Goal: Task Accomplishment & Management: Manage account settings

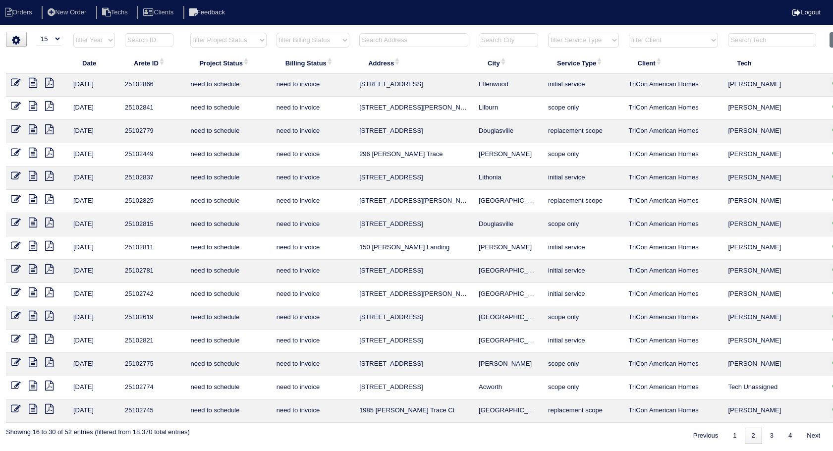
select select "15"
select select "need to invoice"
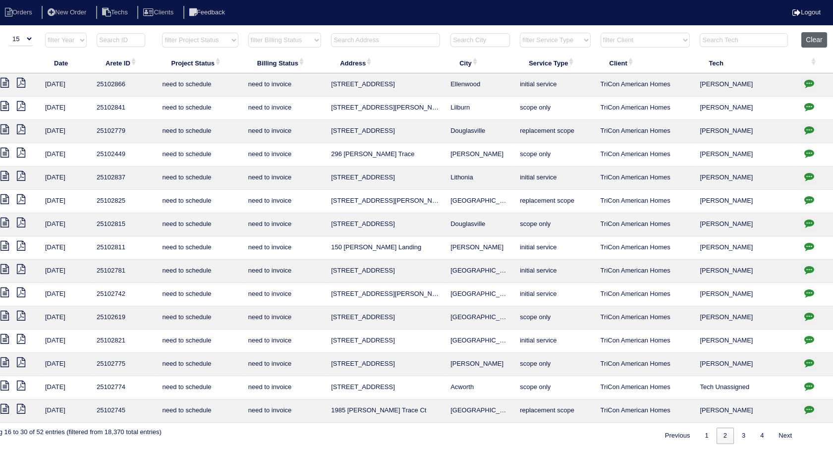
click at [810, 36] on button "Clear" at bounding box center [813, 39] width 25 height 15
select select
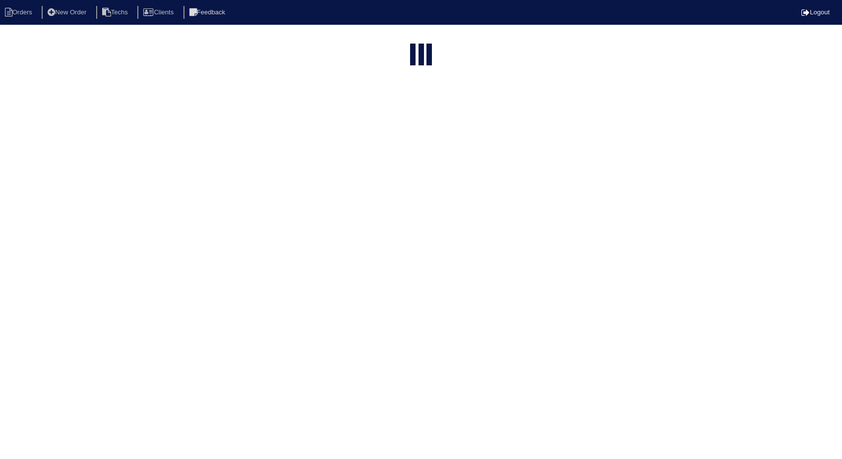
select select "15"
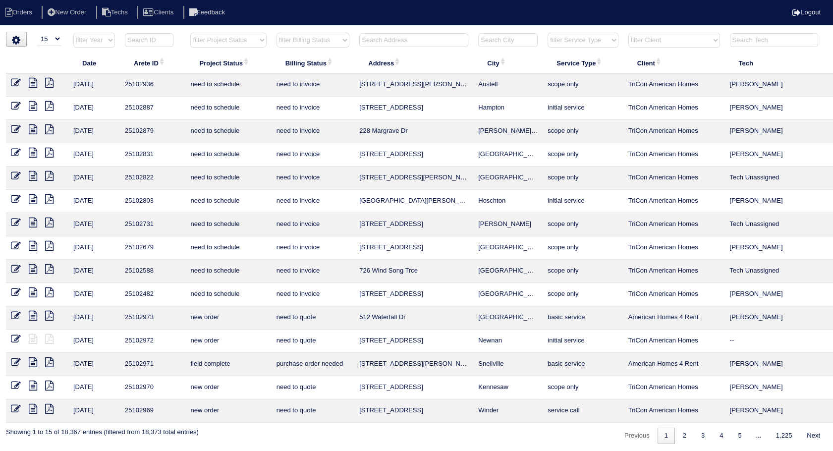
click at [387, 40] on input "text" at bounding box center [413, 40] width 109 height 14
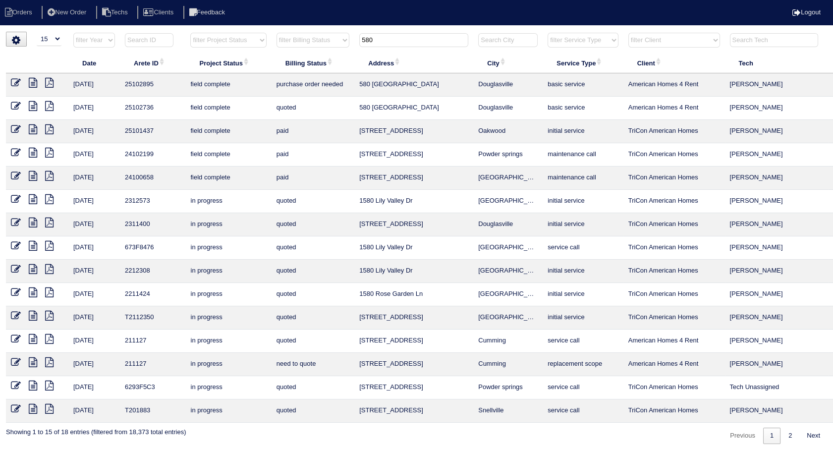
type input "580"
click at [18, 81] on icon at bounding box center [16, 83] width 10 height 10
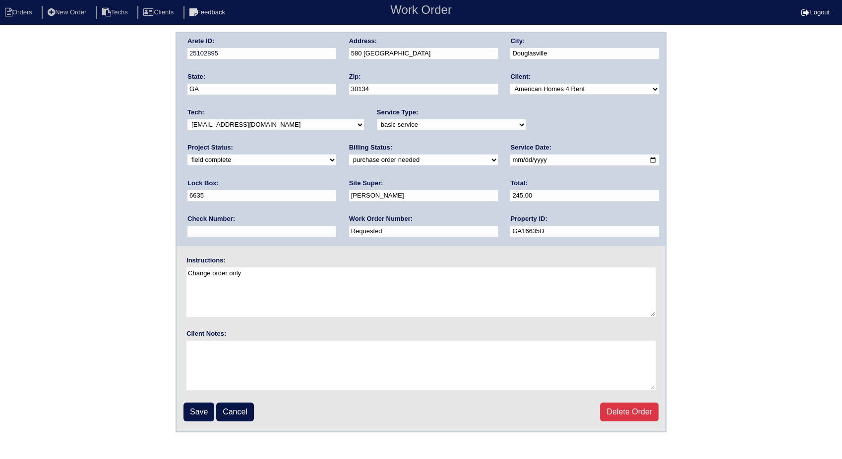
drag, startPoint x: 232, startPoint y: 228, endPoint x: 90, endPoint y: 275, distance: 149.1
click at [90, 275] on div "Arete ID: 25102895 Address: 580 Bridge Landing City: Douglasville State: GA Zip…" at bounding box center [421, 232] width 842 height 401
type input "1269412"
click at [193, 411] on input "Save" at bounding box center [198, 412] width 31 height 19
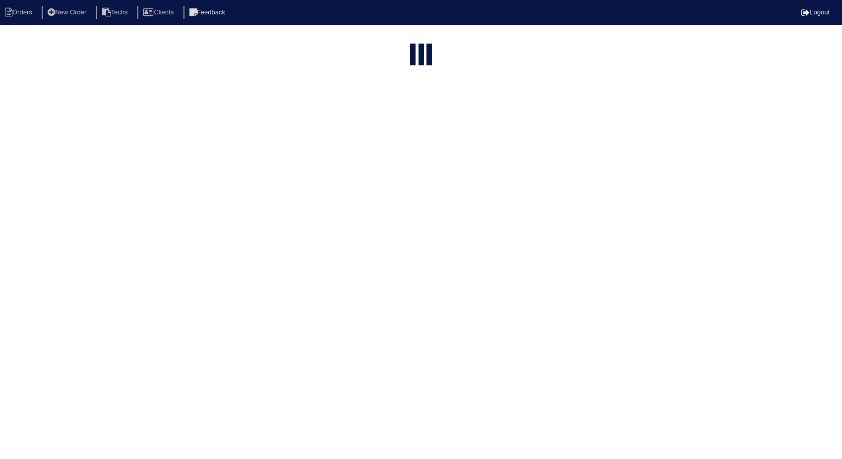
select select "15"
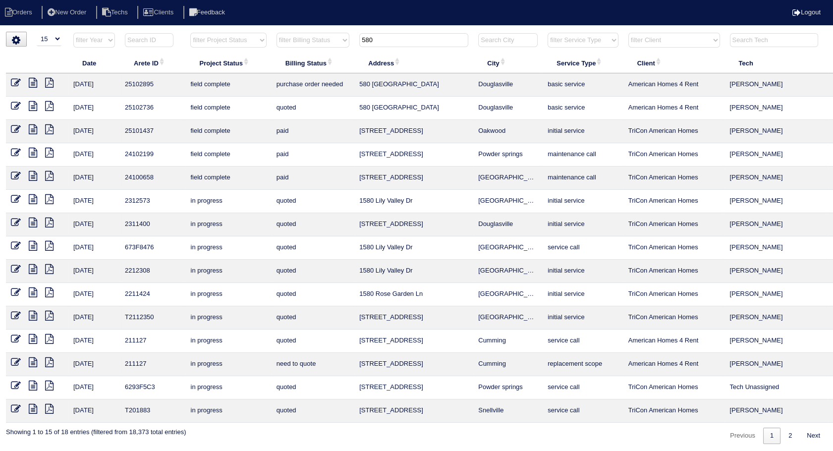
drag, startPoint x: 384, startPoint y: 38, endPoint x: 329, endPoint y: 46, distance: 55.7
click at [329, 46] on tr "filter Year -- Any Year -- 2025 2024 2023 2022 2021 2020 2019 filter Project St…" at bounding box center [435, 42] width 859 height 20
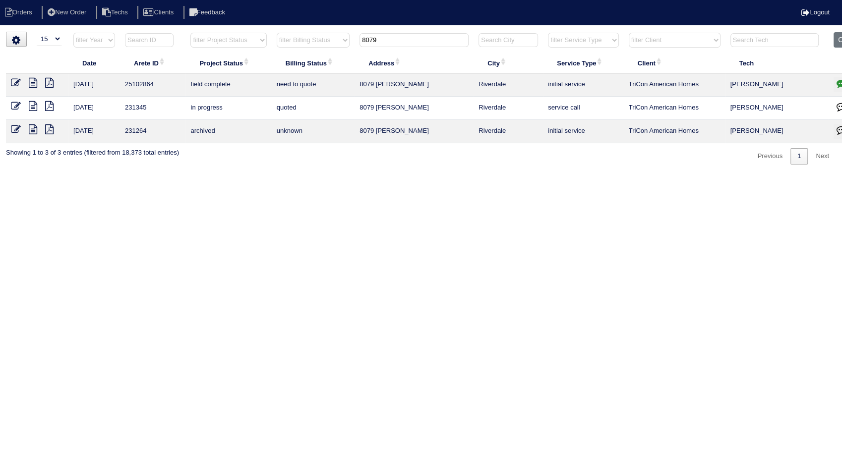
type input "8079"
click at [32, 84] on icon at bounding box center [33, 83] width 8 height 10
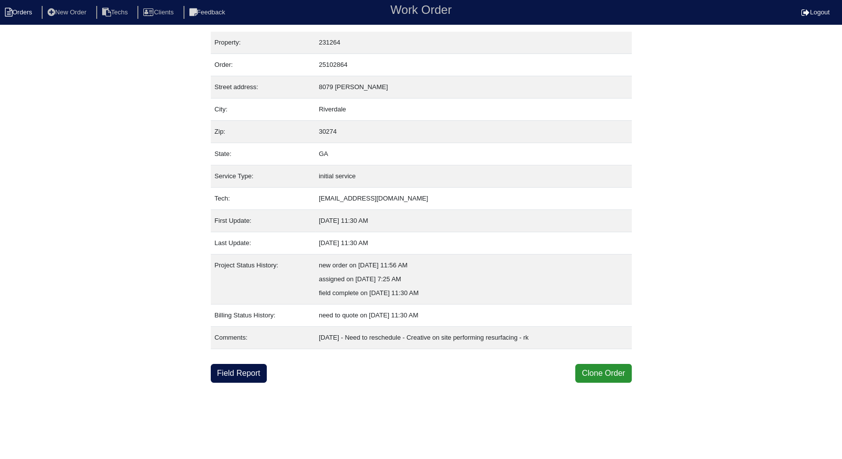
click at [29, 9] on li "Orders" at bounding box center [20, 12] width 40 height 13
select select "15"
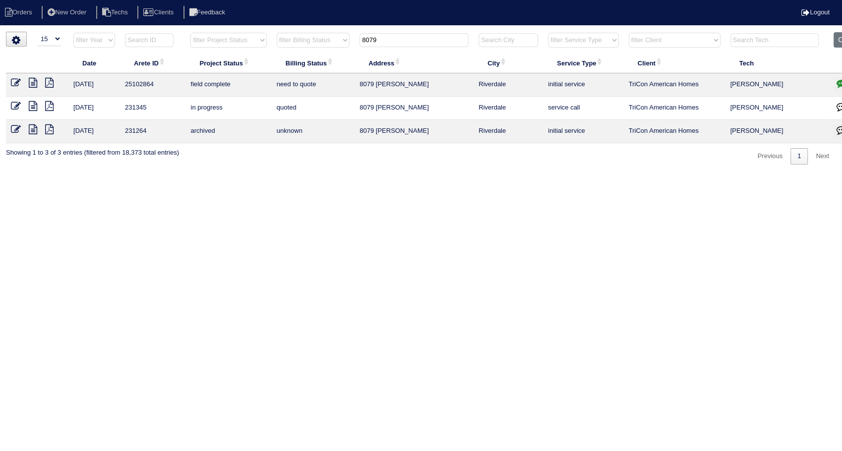
drag, startPoint x: 385, startPoint y: 39, endPoint x: 282, endPoint y: 59, distance: 105.0
click at [281, 57] on table "Date Arete ID Project Status Billing Status Address City Service Type Client Te…" at bounding box center [435, 87] width 859 height 111
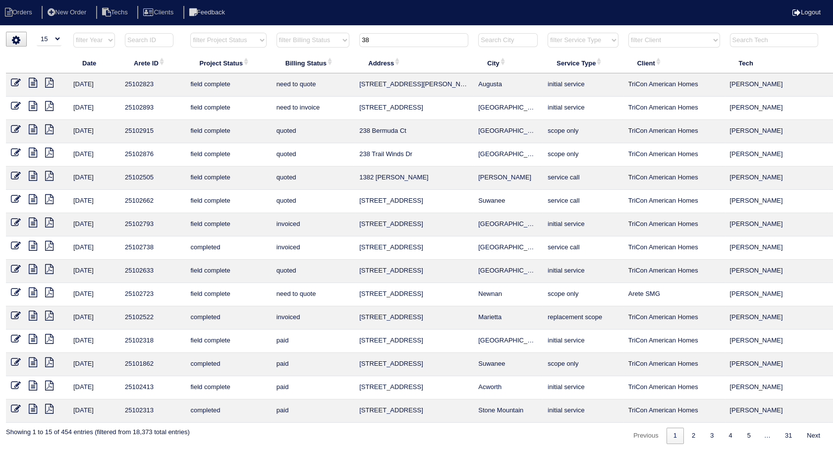
type input "38"
click at [13, 104] on icon at bounding box center [16, 106] width 10 height 10
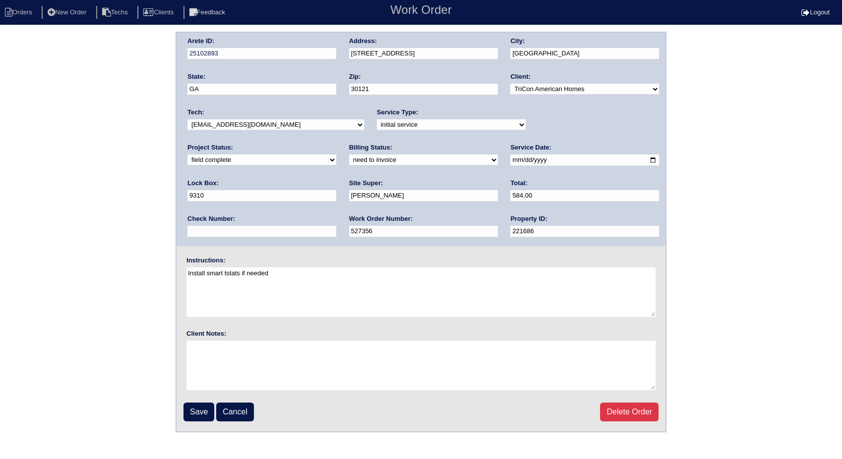
click at [349, 159] on select "need to quote quoted need to invoice invoiced paid warranty purchase order need…" at bounding box center [423, 160] width 149 height 11
select select "invoiced"
click at [349, 155] on select "need to quote quoted need to invoice invoiced paid warranty purchase order need…" at bounding box center [423, 160] width 149 height 11
click at [206, 412] on input "Save" at bounding box center [198, 412] width 31 height 19
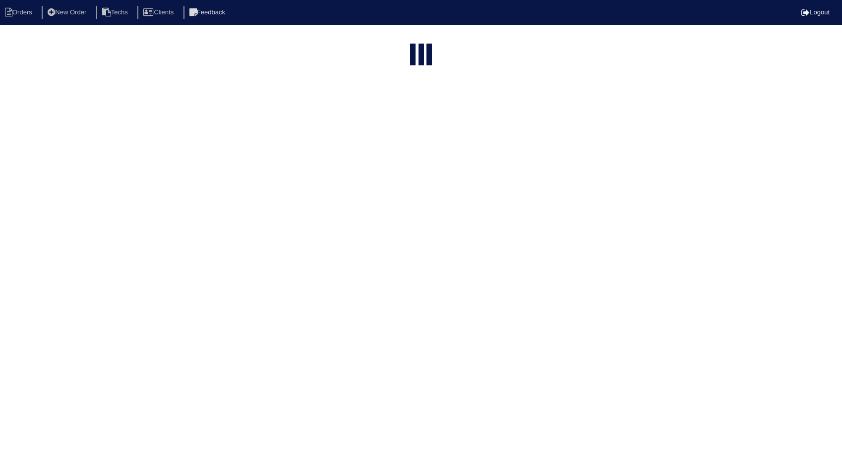
select select "15"
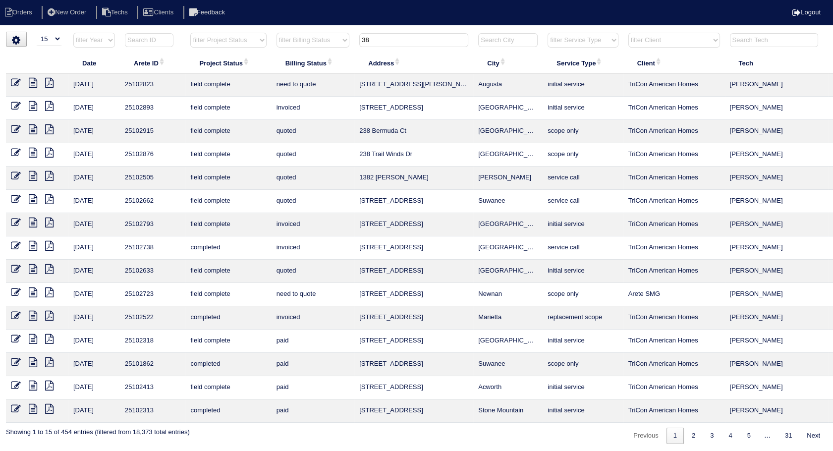
drag, startPoint x: 377, startPoint y: 38, endPoint x: 356, endPoint y: 40, distance: 21.4
click at [356, 40] on th "38" at bounding box center [413, 42] width 119 height 20
type input "153"
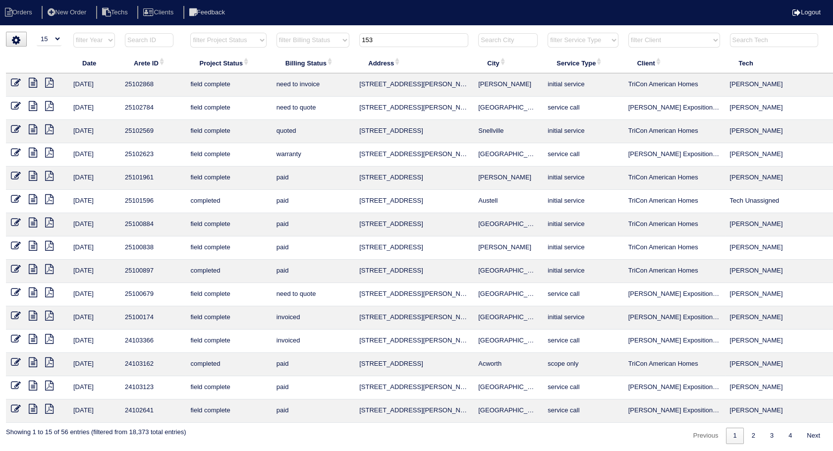
click at [13, 81] on icon at bounding box center [16, 83] width 10 height 10
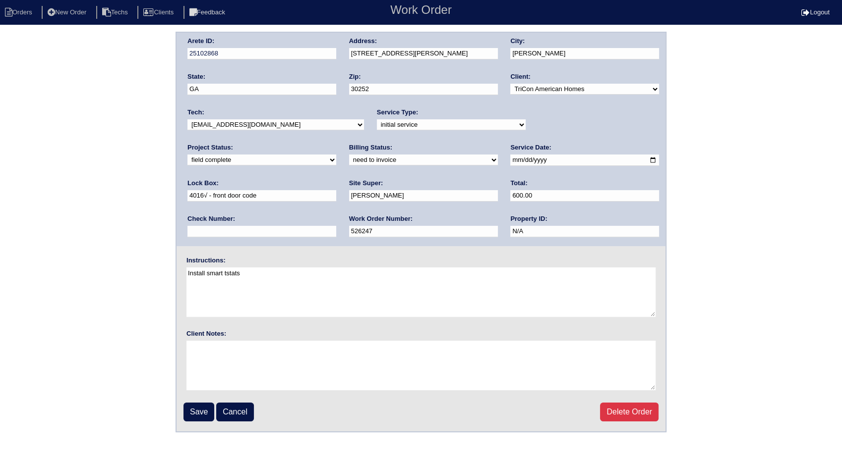
click at [349, 161] on select "need to quote quoted need to invoice invoiced paid warranty purchase order need…" at bounding box center [423, 160] width 149 height 11
select select "invoiced"
click at [349, 155] on select "need to quote quoted need to invoice invoiced paid warranty purchase order need…" at bounding box center [423, 160] width 149 height 11
click at [196, 411] on input "Save" at bounding box center [198, 412] width 31 height 19
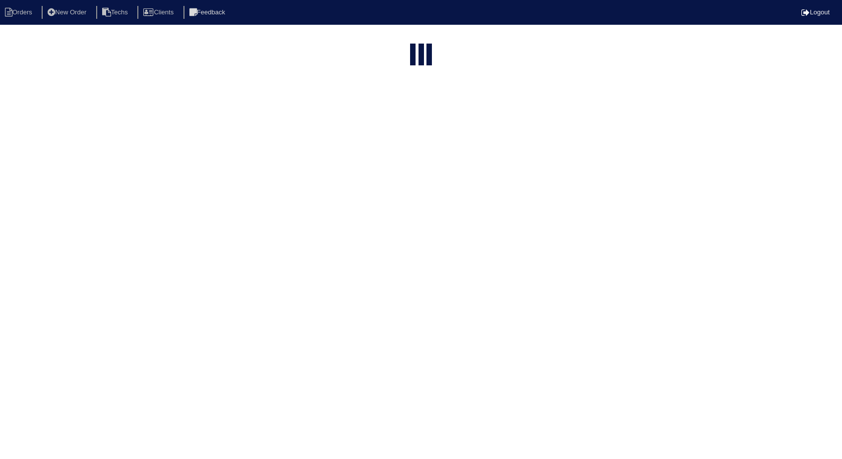
select select "15"
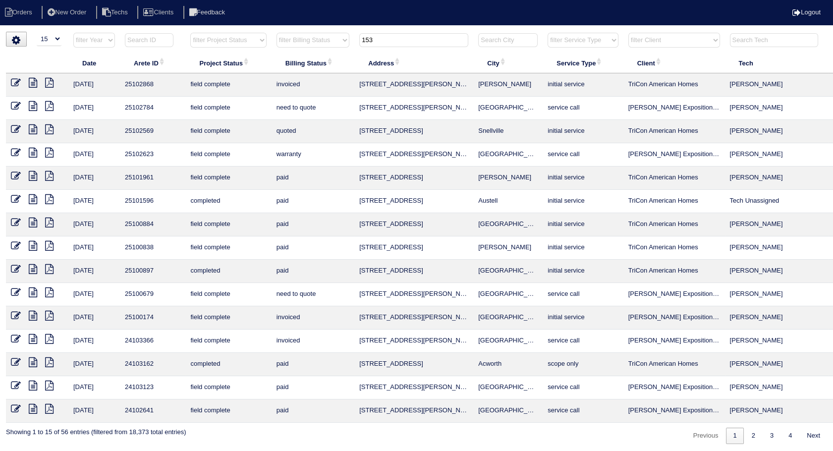
drag, startPoint x: 389, startPoint y: 35, endPoint x: 341, endPoint y: 46, distance: 48.8
click at [341, 46] on tr "filter Year -- Any Year -- 2025 2024 2023 2022 2021 2020 2019 filter Project St…" at bounding box center [435, 42] width 859 height 20
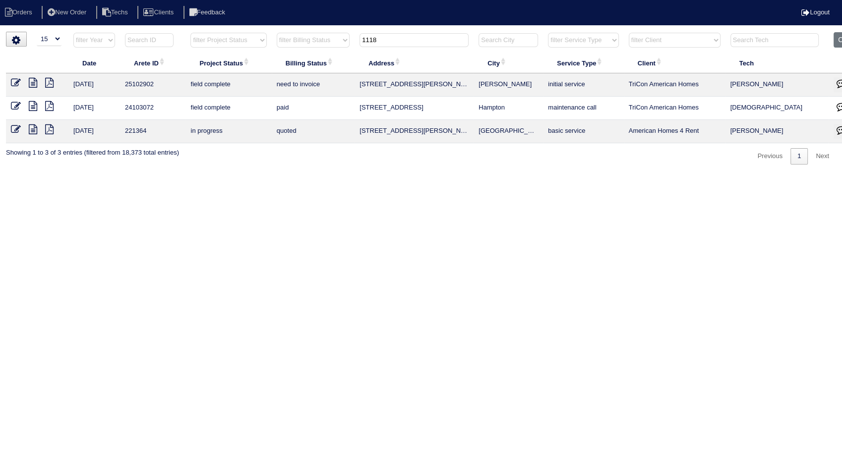
type input "1118"
click at [17, 83] on icon at bounding box center [16, 83] width 10 height 10
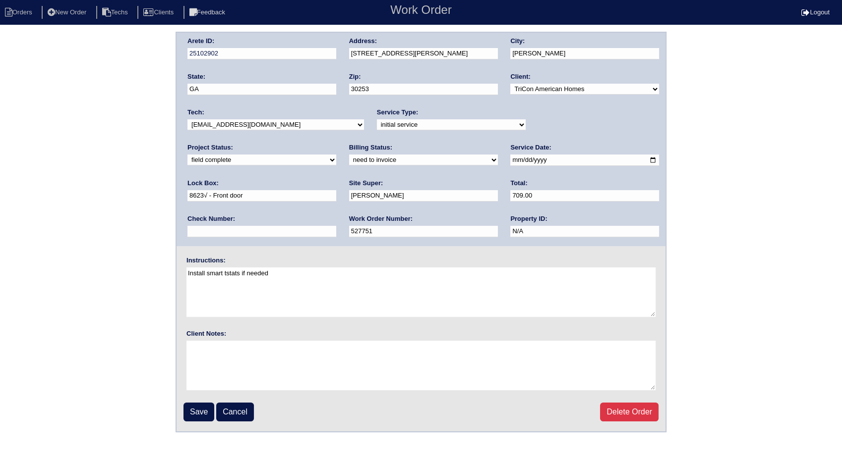
click at [349, 160] on select "need to quote quoted need to invoice invoiced paid warranty purchase order need…" at bounding box center [423, 160] width 149 height 11
select select "invoiced"
click at [349, 155] on select "need to quote quoted need to invoice invoiced paid warranty purchase order need…" at bounding box center [423, 160] width 149 height 11
click at [199, 412] on input "Save" at bounding box center [198, 412] width 31 height 19
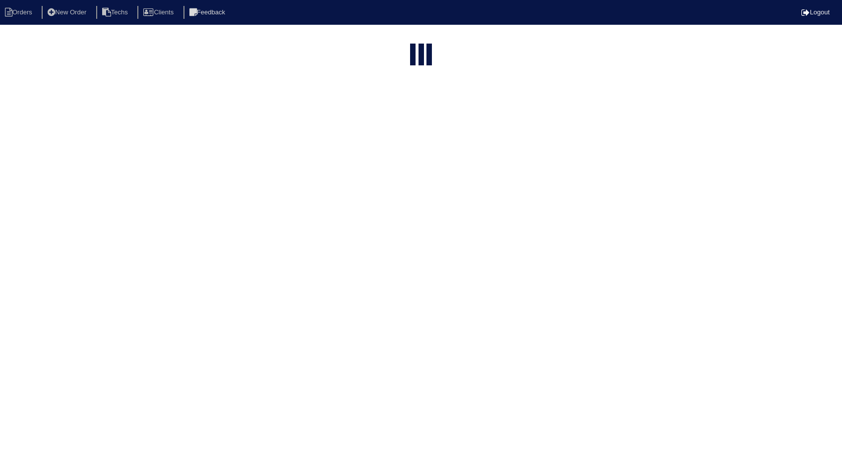
select select "15"
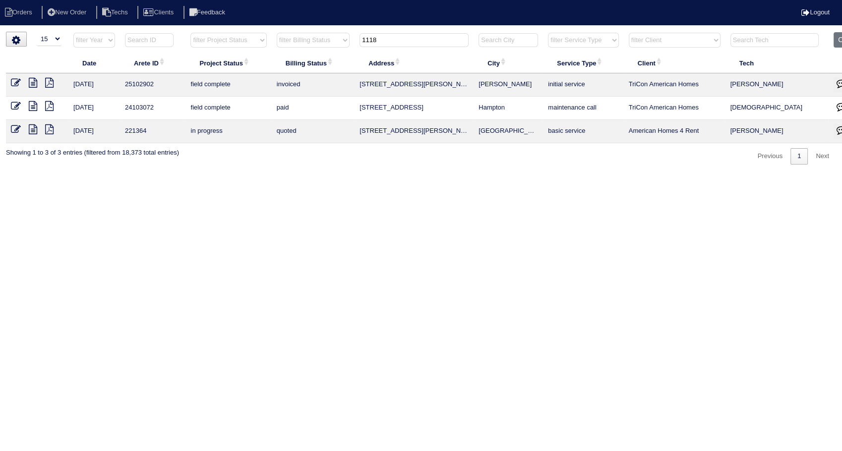
drag, startPoint x: 349, startPoint y: 51, endPoint x: 305, endPoint y: 167, distance: 124.4
click at [280, 71] on table "Date Arete ID Project Status Billing Status Address City Service Type Client Te…" at bounding box center [435, 87] width 859 height 111
type input "60"
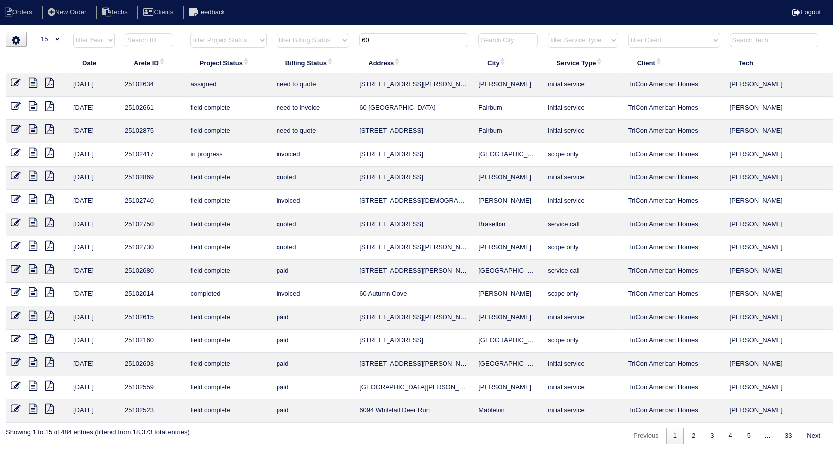
drag, startPoint x: 13, startPoint y: 105, endPoint x: 27, endPoint y: 105, distance: 13.9
click at [13, 105] on icon at bounding box center [16, 106] width 10 height 10
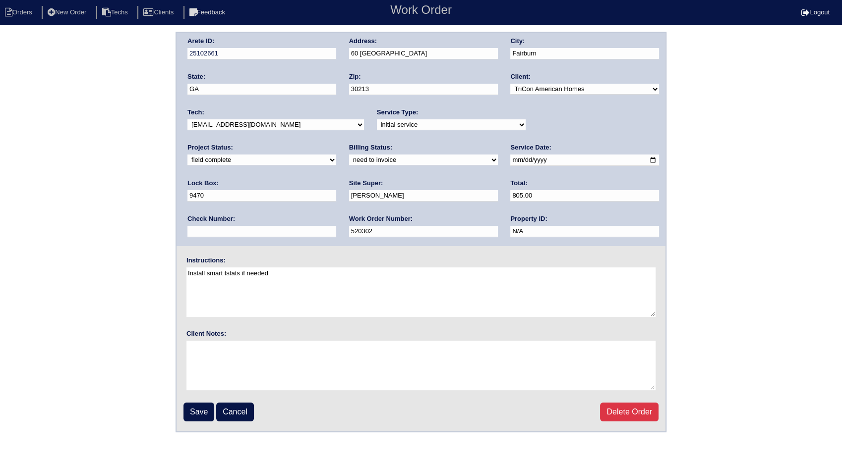
click at [349, 163] on select "need to quote quoted need to invoice invoiced paid warranty purchase order need…" at bounding box center [423, 160] width 149 height 11
select select "invoiced"
click at [349, 155] on select "need to quote quoted need to invoice invoiced paid warranty purchase order need…" at bounding box center [423, 160] width 149 height 11
click at [206, 411] on input "Save" at bounding box center [198, 412] width 31 height 19
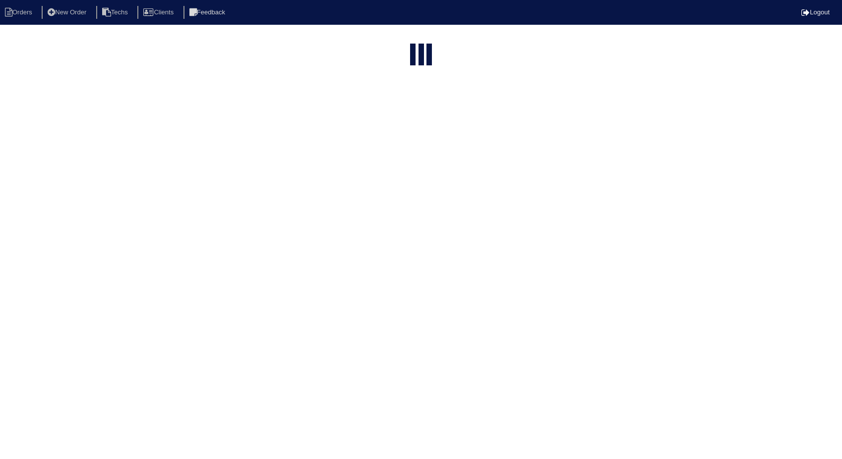
select select "15"
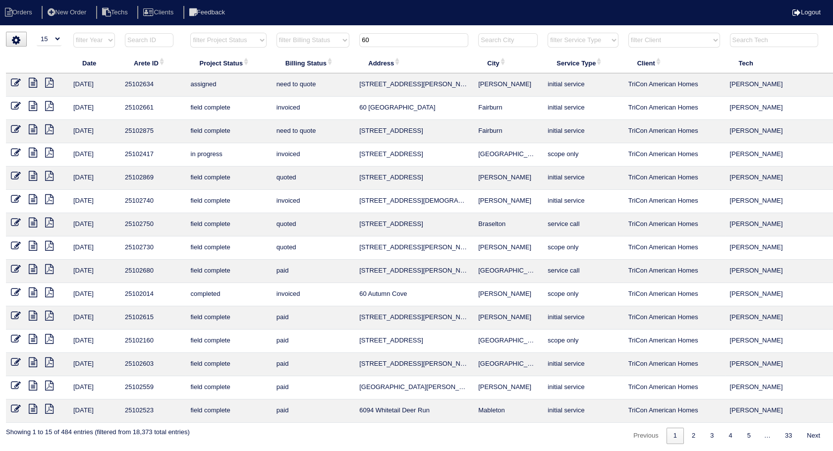
drag, startPoint x: 397, startPoint y: 34, endPoint x: 325, endPoint y: 41, distance: 73.2
click at [325, 41] on tr "filter Year -- Any Year -- 2025 2024 2023 2022 2021 2020 2019 filter Project St…" at bounding box center [435, 42] width 859 height 20
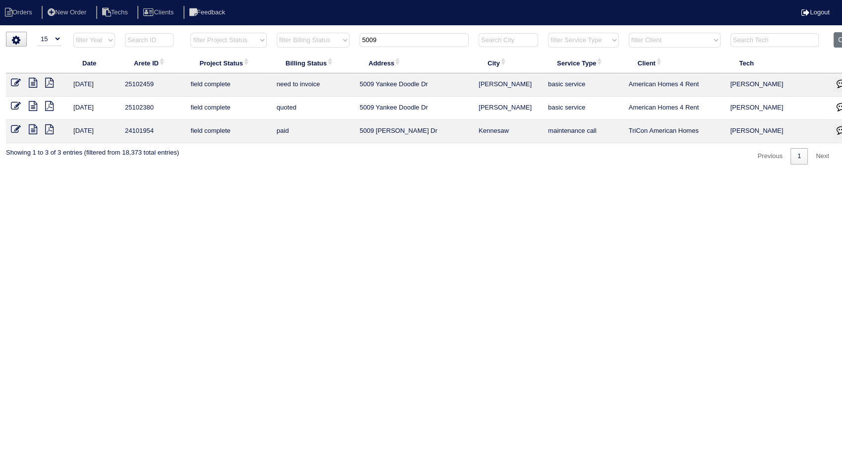
type input "5009"
click at [14, 83] on icon at bounding box center [16, 83] width 10 height 10
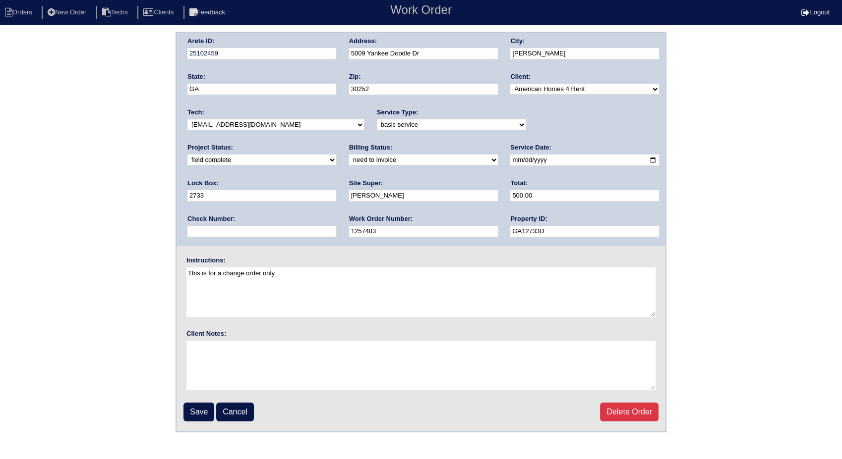
click at [349, 157] on select "need to quote quoted need to invoice invoiced paid warranty purchase order need…" at bounding box center [423, 160] width 149 height 11
select select "invoiced"
click at [349, 155] on select "need to quote quoted need to invoice invoiced paid warranty purchase order need…" at bounding box center [423, 160] width 149 height 11
click at [198, 407] on input "Save" at bounding box center [198, 412] width 31 height 19
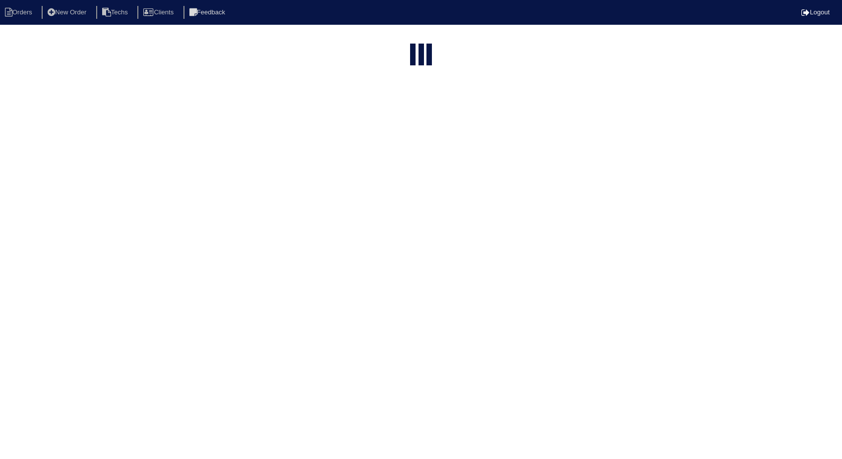
select select "15"
type input "5009"
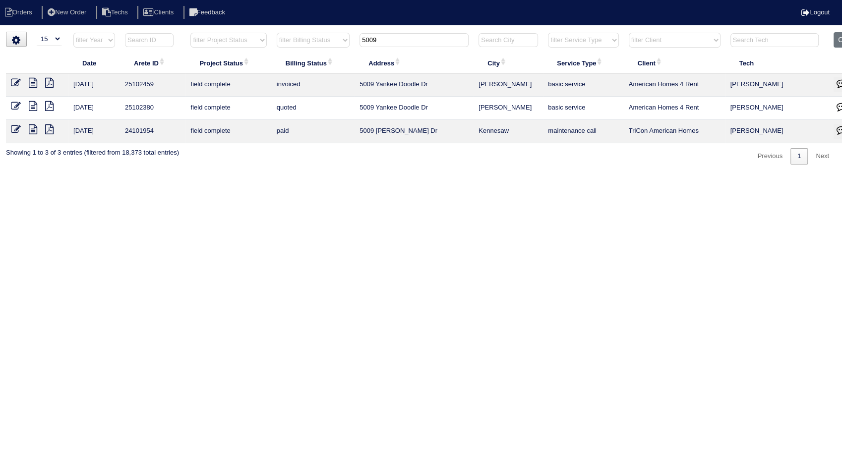
click at [16, 105] on icon at bounding box center [16, 106] width 10 height 10
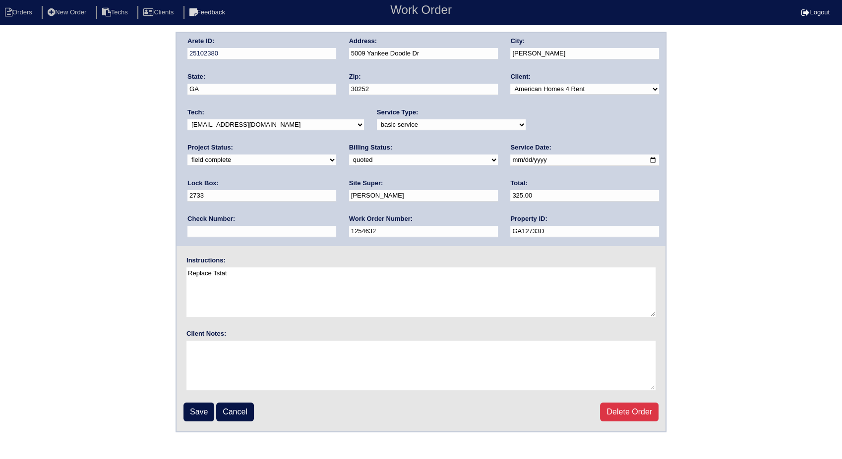
click at [349, 163] on select "need to quote quoted need to invoice invoiced paid warranty purchase order need…" at bounding box center [423, 160] width 149 height 11
select select "invoiced"
click at [349, 155] on select "need to quote quoted need to invoice invoiced paid warranty purchase order need…" at bounding box center [423, 160] width 149 height 11
click at [195, 410] on input "Save" at bounding box center [198, 412] width 31 height 19
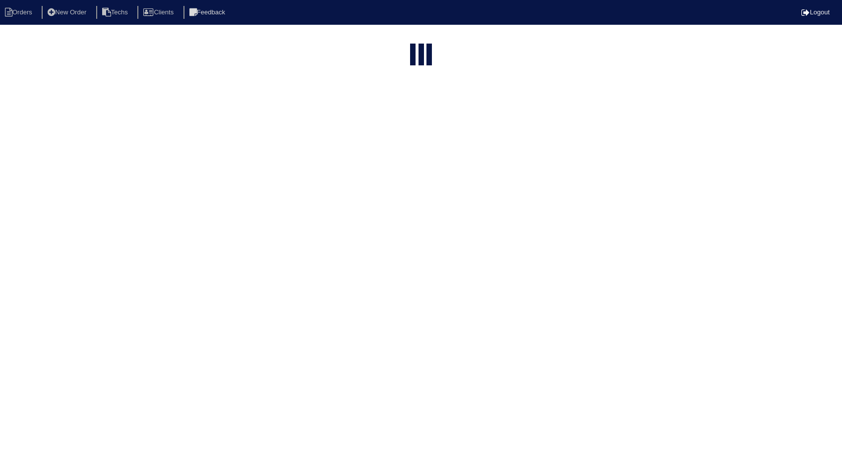
select select "15"
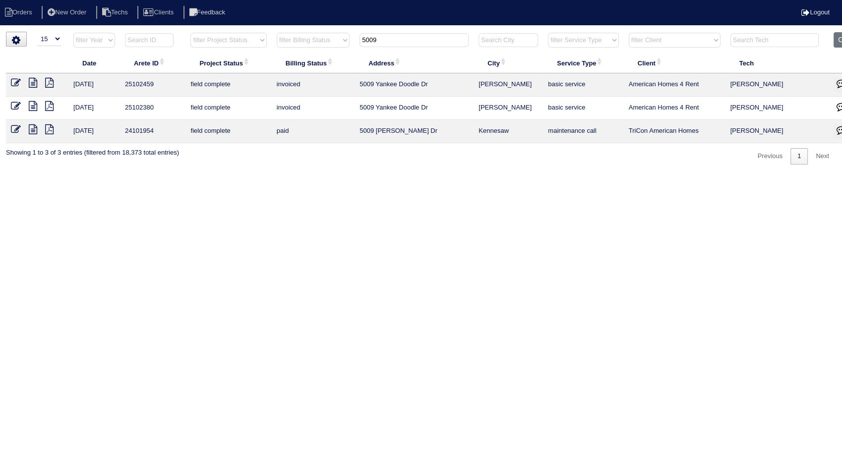
drag, startPoint x: 392, startPoint y: 35, endPoint x: 296, endPoint y: 72, distance: 103.1
click at [296, 72] on table "Date Arete ID Project Status Billing Status Address City Service Type Client Te…" at bounding box center [435, 87] width 859 height 111
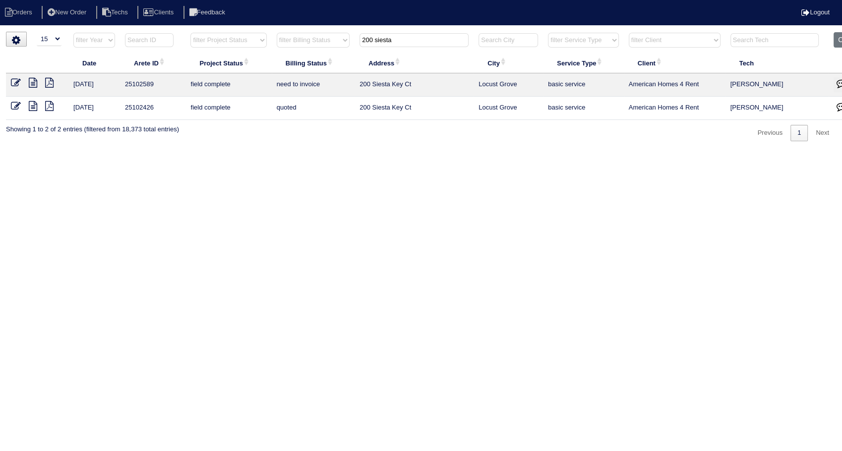
type input "200 siesta"
click at [74, 151] on html "Orders New Order Techs Clients Feedback Logout Orders New Order Users Clients M…" at bounding box center [421, 75] width 842 height 151
click at [14, 108] on icon at bounding box center [16, 106] width 10 height 10
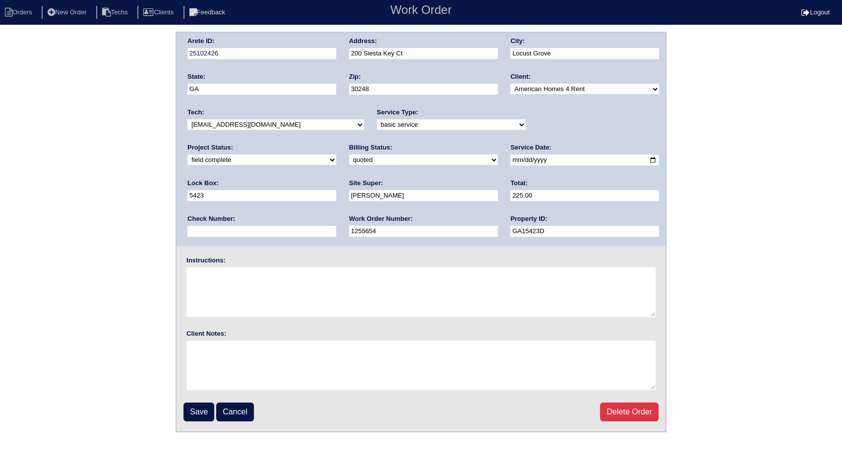
click at [349, 163] on select "need to quote quoted need to invoice invoiced paid warranty purchase order need…" at bounding box center [423, 160] width 149 height 11
select select "invoiced"
click at [349, 155] on select "need to quote quoted need to invoice invoiced paid warranty purchase order need…" at bounding box center [423, 160] width 149 height 11
click at [198, 410] on input "Save" at bounding box center [198, 412] width 31 height 19
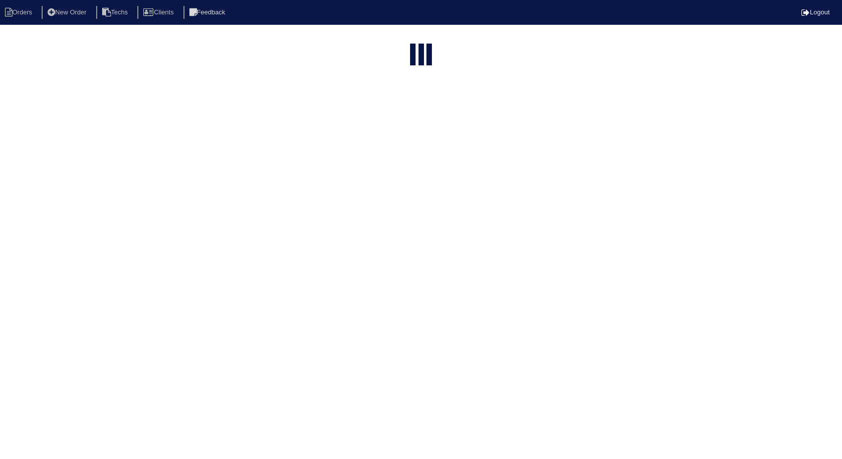
select select "15"
type input "200 siesta"
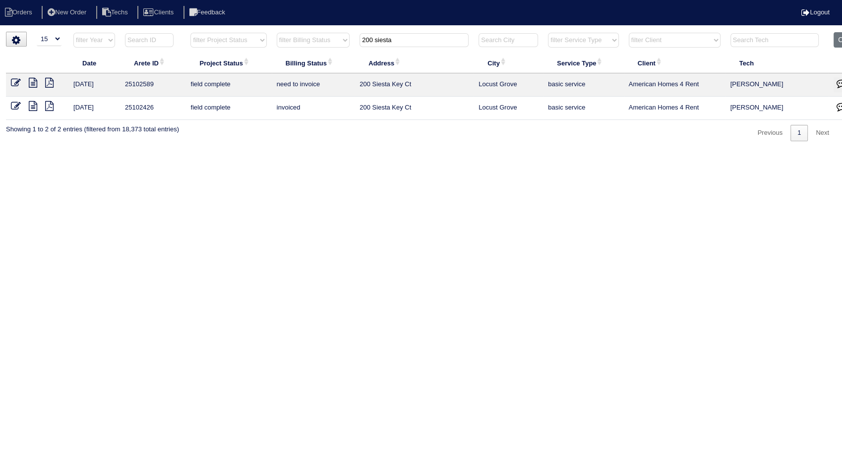
click at [13, 80] on icon at bounding box center [16, 83] width 10 height 10
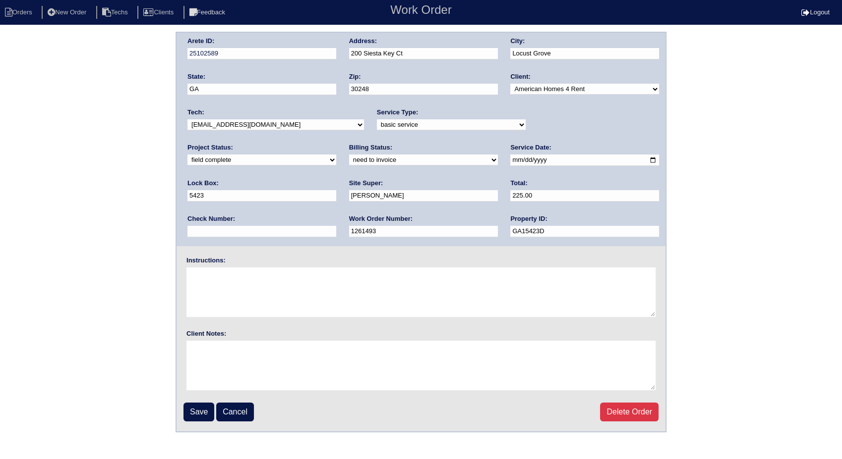
click at [349, 159] on select "need to quote quoted need to invoice invoiced paid warranty purchase order need…" at bounding box center [423, 160] width 149 height 11
select select "invoiced"
click at [349, 155] on select "need to quote quoted need to invoice invoiced paid warranty purchase order need…" at bounding box center [423, 160] width 149 height 11
click at [198, 406] on input "Save" at bounding box center [198, 412] width 31 height 19
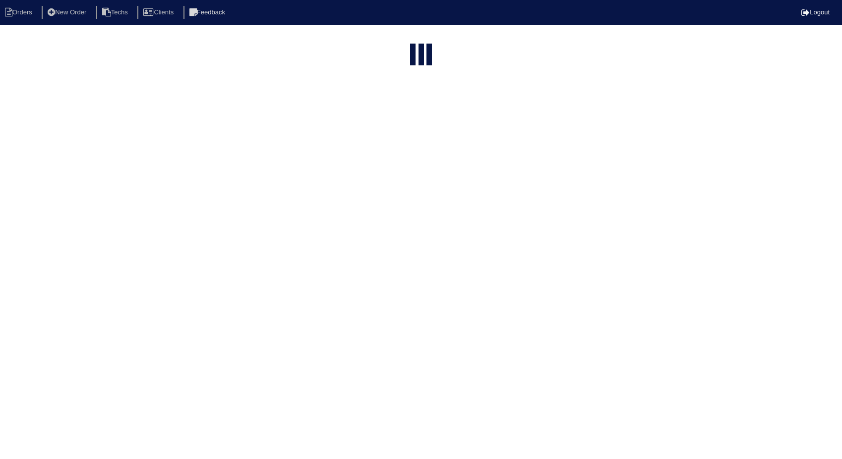
select select "15"
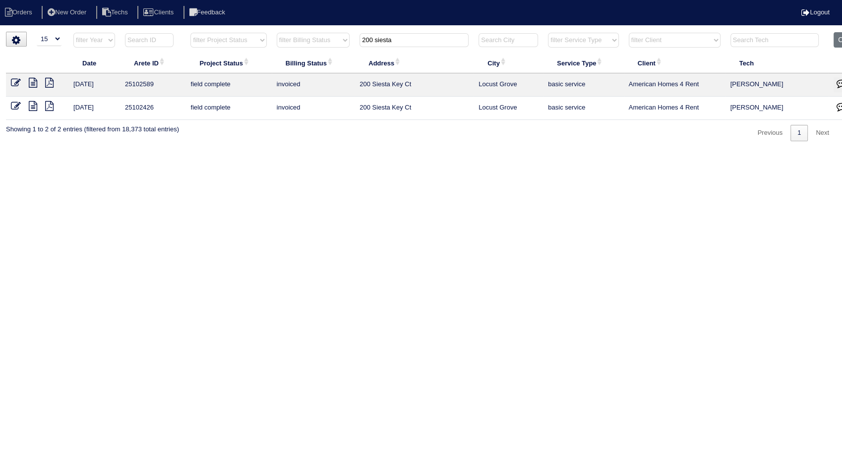
drag, startPoint x: 402, startPoint y: 40, endPoint x: 316, endPoint y: 82, distance: 95.5
click at [313, 65] on table "Date Arete ID Project Status Billing Status Address City Service Type Client Te…" at bounding box center [435, 76] width 859 height 88
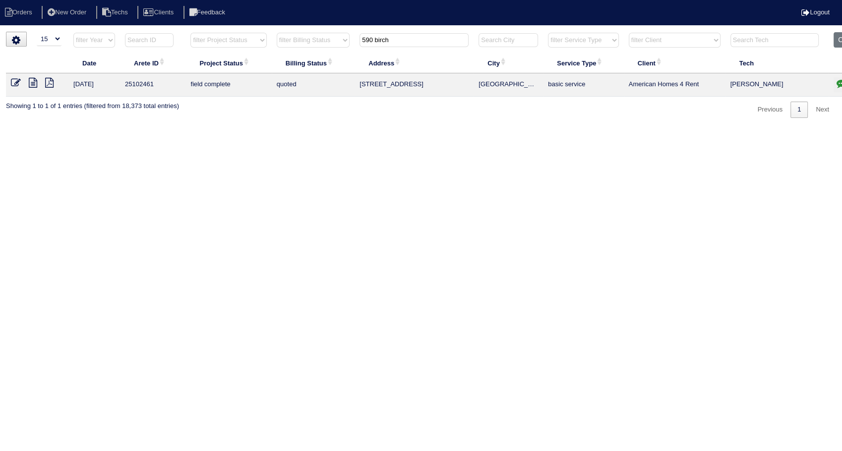
type input "590 birch"
click at [14, 82] on icon at bounding box center [16, 83] width 10 height 10
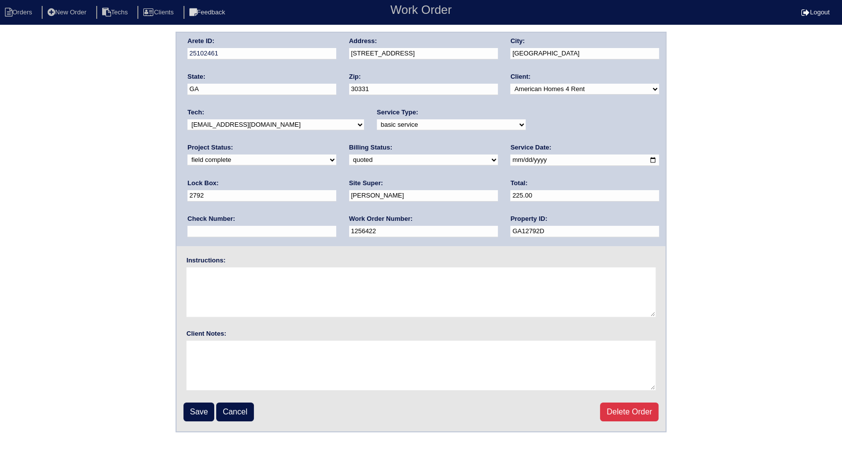
click at [349, 159] on select "need to quote quoted need to invoice invoiced paid warranty purchase order need…" at bounding box center [423, 160] width 149 height 11
select select "invoiced"
click at [349, 155] on select "need to quote quoted need to invoice invoiced paid warranty purchase order need…" at bounding box center [423, 160] width 149 height 11
click at [202, 407] on input "Save" at bounding box center [198, 412] width 31 height 19
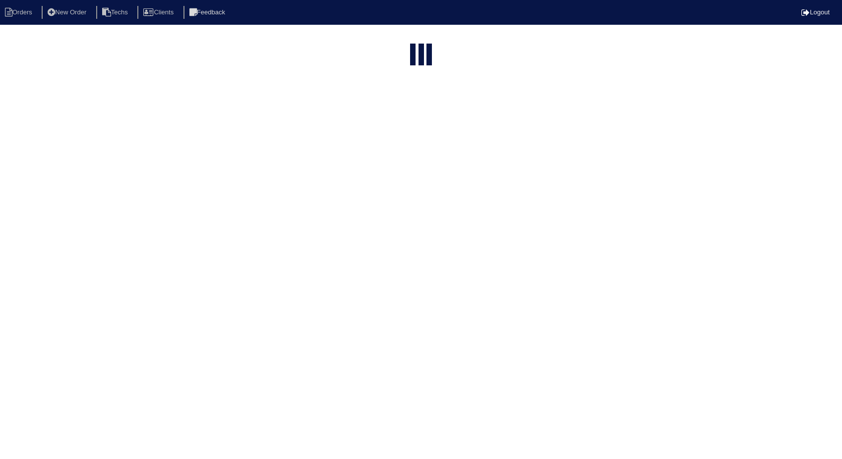
select select "15"
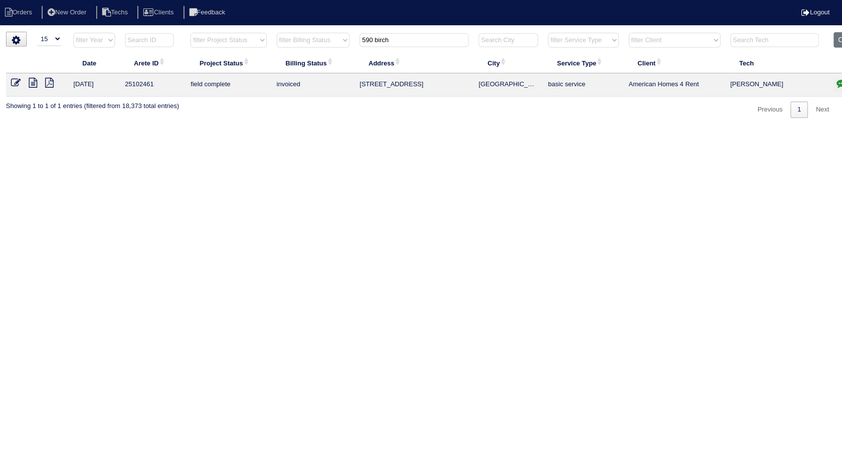
click at [362, 128] on html "Orders New Order Techs Clients Feedback Logout Orders New Order Users Clients M…" at bounding box center [421, 64] width 842 height 128
click at [838, 39] on button "Clear" at bounding box center [845, 39] width 25 height 15
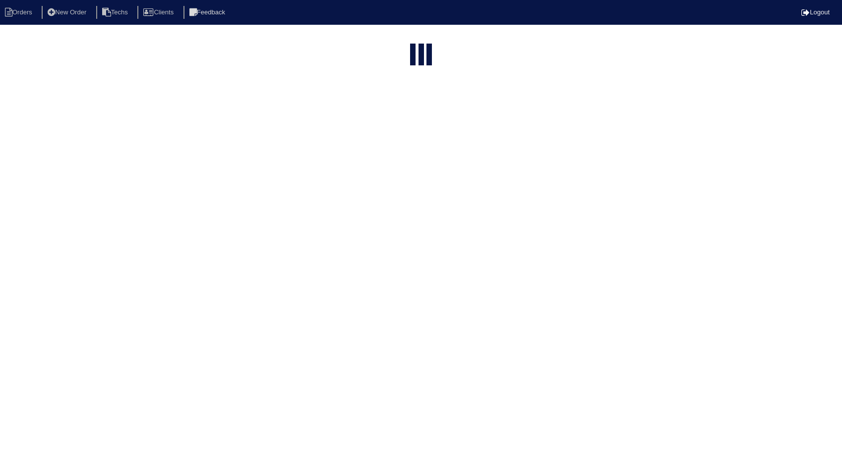
select select "15"
